Goal: Transaction & Acquisition: Purchase product/service

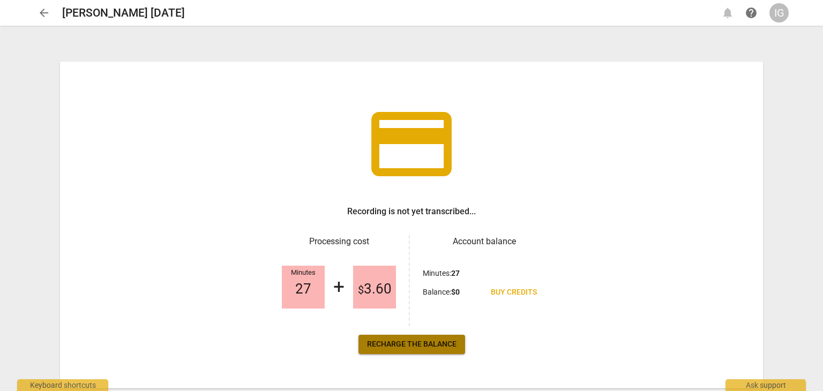
click at [404, 343] on span "Recharge the balance" at bounding box center [411, 344] width 89 height 11
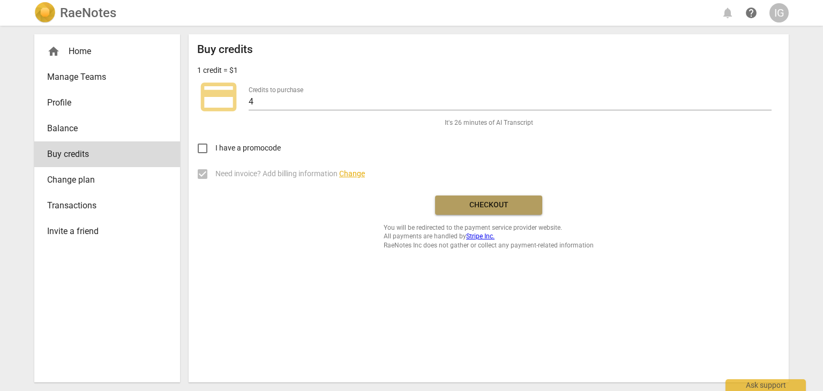
click at [494, 204] on span "Checkout" at bounding box center [489, 205] width 90 height 11
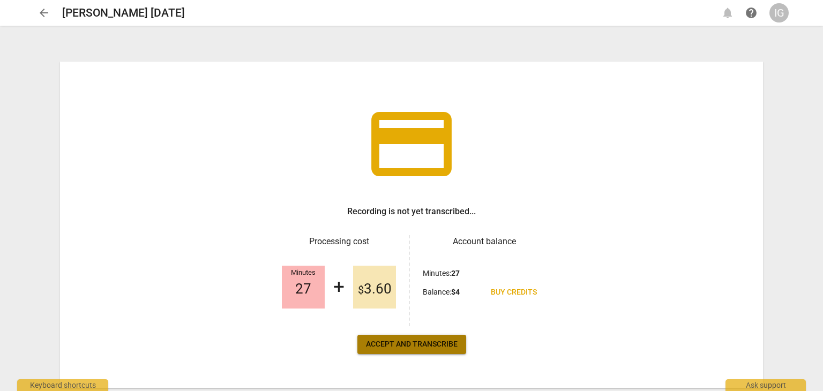
click at [403, 339] on span "Accept and transcribe" at bounding box center [412, 344] width 92 height 11
